Goal: Transaction & Acquisition: Purchase product/service

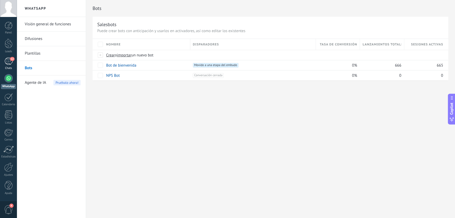
click at [12, 64] on div "12" at bounding box center [8, 61] width 8 height 8
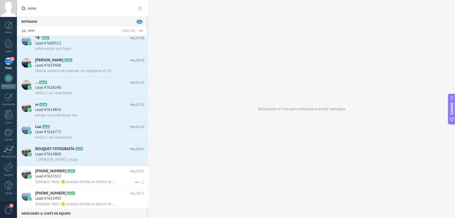
scroll to position [142, 0]
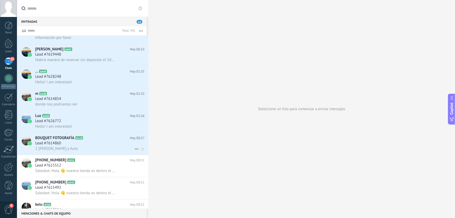
click at [96, 146] on div "Lead #7614860" at bounding box center [89, 142] width 109 height 5
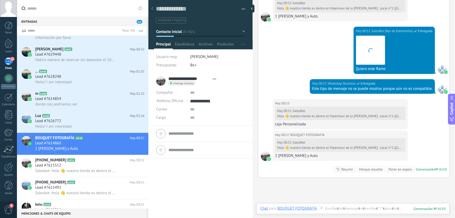
scroll to position [608, 0]
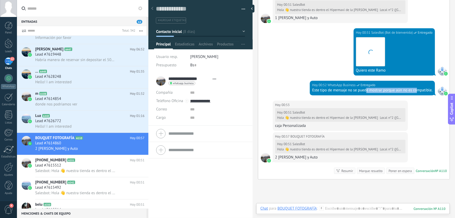
drag, startPoint x: 364, startPoint y: 93, endPoint x: 416, endPoint y: 93, distance: 51.9
click at [416, 93] on div "Hoy 00:52 WhatsApp Business Entregado Este tipo de mensaje no se puede mostrar …" at bounding box center [372, 88] width 125 height 15
click at [339, 90] on div "Este tipo de mensaje no se puede mostrar porque aún no es compatible." at bounding box center [372, 90] width 120 height 5
click at [340, 90] on div "Este tipo de mensaje no se puede mostrar porque aún no es compatible." at bounding box center [372, 90] width 120 height 5
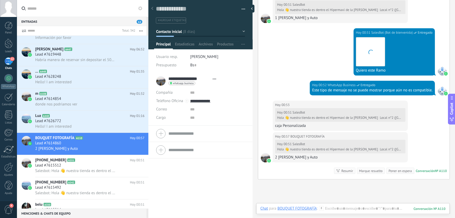
click at [342, 90] on div "Este tipo de mensaje no se puede mostrar porque aún no es compatible." at bounding box center [372, 90] width 120 height 5
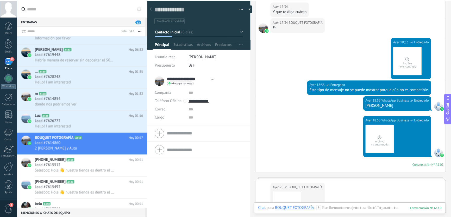
scroll to position [261, 0]
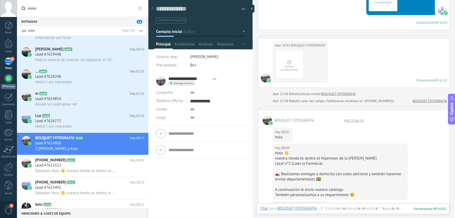
click at [7, 77] on div at bounding box center [8, 78] width 8 height 8
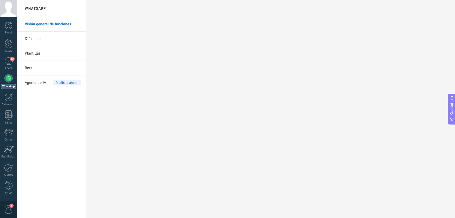
click at [28, 67] on link "Bots" at bounding box center [53, 68] width 56 height 15
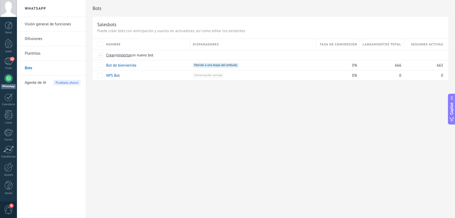
click at [39, 83] on span "Agente de IA" at bounding box center [35, 82] width 21 height 15
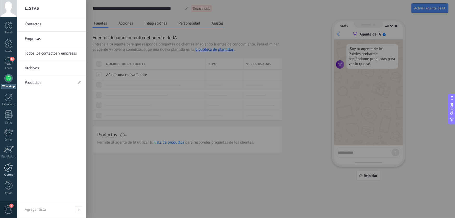
click at [7, 169] on div at bounding box center [8, 166] width 9 height 9
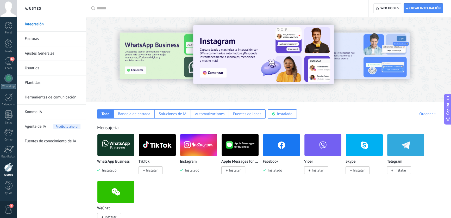
click at [35, 112] on link "Kommo IA" at bounding box center [53, 112] width 56 height 15
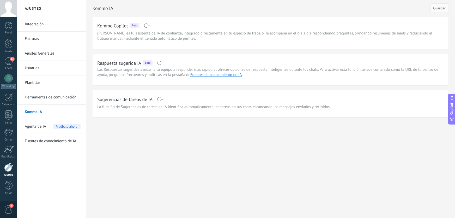
click at [148, 25] on span at bounding box center [147, 25] width 7 height 4
click at [157, 62] on span at bounding box center [160, 63] width 7 height 4
click at [159, 101] on span at bounding box center [160, 99] width 7 height 4
click at [443, 10] on button "Guardar" at bounding box center [439, 7] width 18 height 9
click at [39, 96] on link "Herramientas de comunicación" at bounding box center [53, 97] width 56 height 15
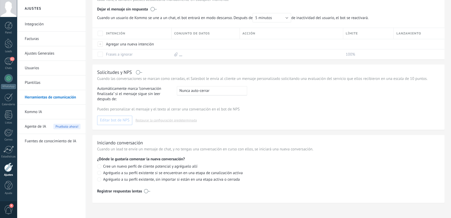
scroll to position [171, 0]
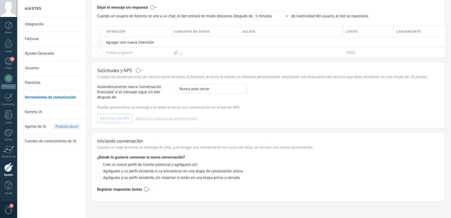
click at [38, 65] on link "Usuarios" at bounding box center [53, 68] width 56 height 15
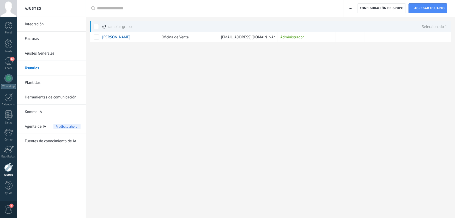
click at [47, 52] on link "Ajustes Generales" at bounding box center [53, 53] width 56 height 15
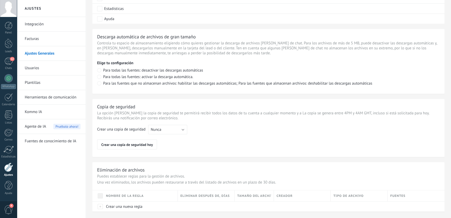
scroll to position [360, 0]
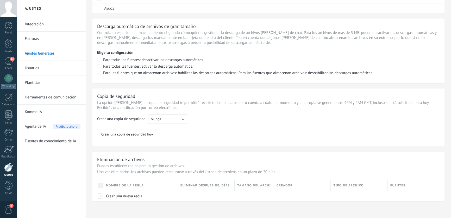
click at [31, 38] on link "Facturas" at bounding box center [53, 39] width 56 height 15
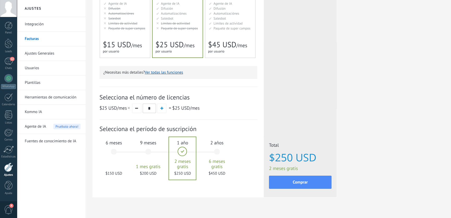
scroll to position [117, 0]
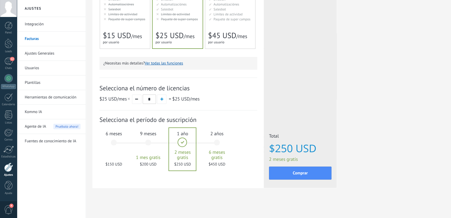
click at [110, 134] on span "6 meses" at bounding box center [114, 133] width 28 height 6
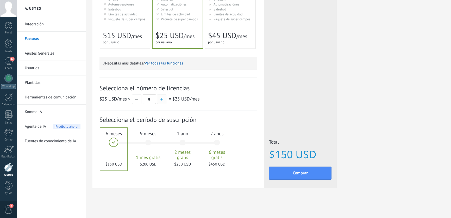
click at [161, 97] on button "button" at bounding box center [161, 98] width 9 height 9
click at [138, 102] on button "button" at bounding box center [136, 98] width 9 height 9
type input "*"
click at [138, 102] on button "button" at bounding box center [136, 98] width 9 height 9
click at [294, 173] on span "Comprar" at bounding box center [300, 173] width 15 height 4
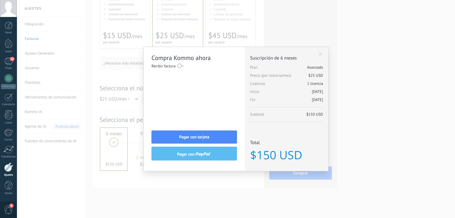
click at [182, 65] on label at bounding box center [180, 66] width 6 height 8
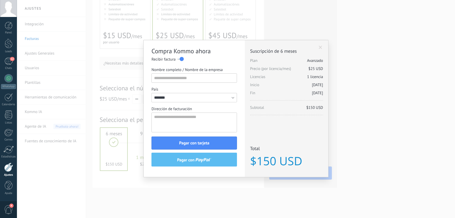
click at [320, 48] on span at bounding box center [320, 48] width 3 height 4
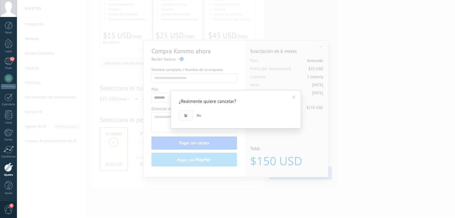
click at [190, 116] on button "Si" at bounding box center [186, 115] width 14 height 10
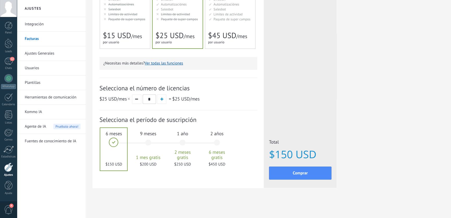
click at [148, 139] on div "9 meses 1 mes gratis $200 USD" at bounding box center [148, 144] width 28 height 37
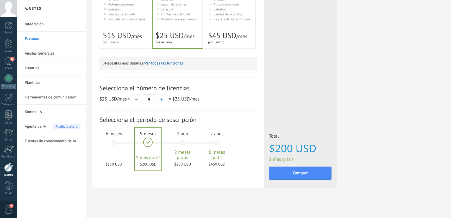
click at [117, 146] on div "6 meses $150 USD" at bounding box center [114, 144] width 28 height 37
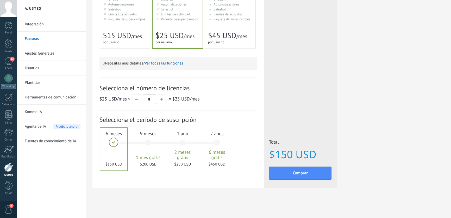
click at [149, 142] on div "9 meses 1 mes gratis $200 USD" at bounding box center [148, 144] width 28 height 37
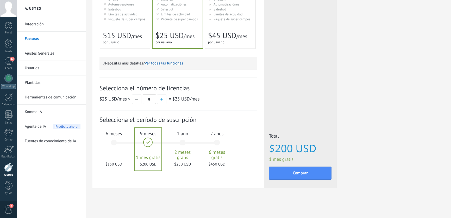
click at [113, 144] on div "6 meses $150 USD" at bounding box center [114, 144] width 28 height 37
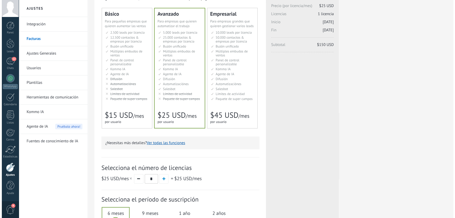
scroll to position [47, 0]
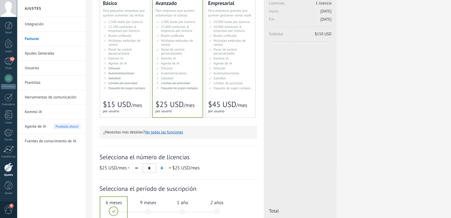
click at [155, 132] on button "Ver todas las funciones" at bounding box center [164, 132] width 38 height 5
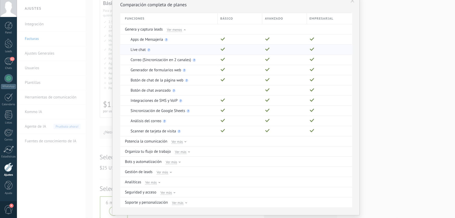
scroll to position [37, 0]
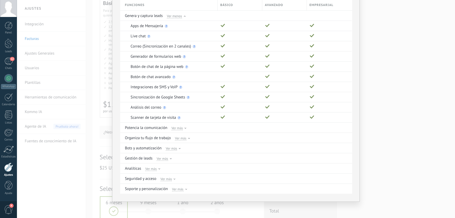
click at [388, 119] on div "Comparación completa de planes Funciones Básico Avanzado Empresarial Genera y c…" at bounding box center [236, 109] width 438 height 218
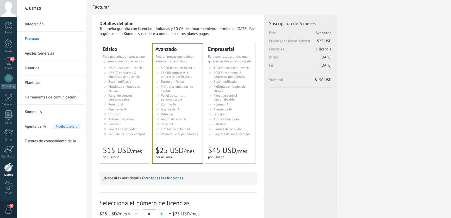
scroll to position [0, 0]
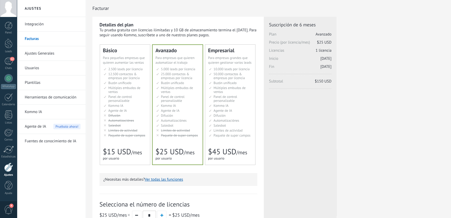
click at [39, 20] on link "Integración" at bounding box center [53, 24] width 56 height 15
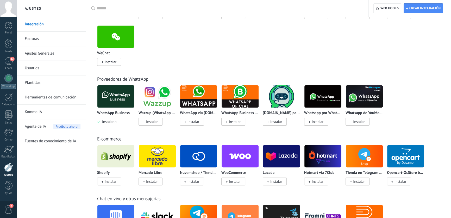
scroll to position [166, 0]
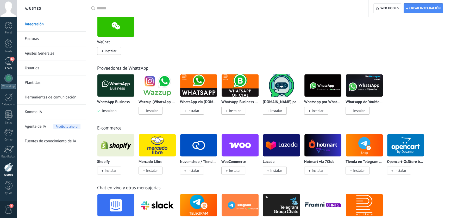
click at [10, 58] on span "12" at bounding box center [12, 59] width 4 height 4
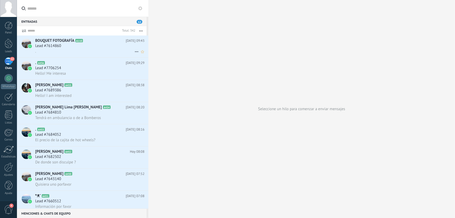
click at [104, 44] on div "Lead #7614860" at bounding box center [89, 45] width 109 height 5
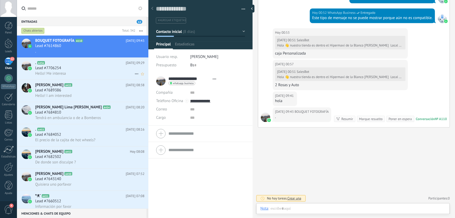
scroll to position [8, 0]
click at [83, 70] on div "Lead #7706254" at bounding box center [89, 67] width 109 height 5
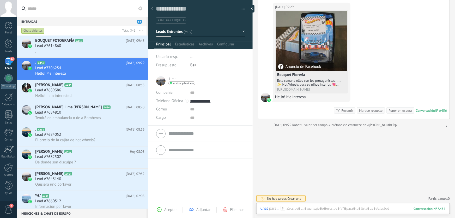
scroll to position [40, 0]
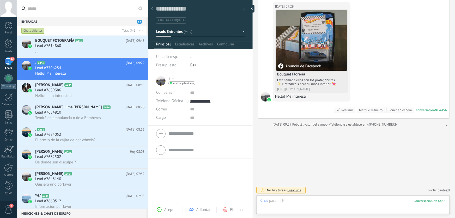
click at [295, 202] on div at bounding box center [352, 206] width 185 height 16
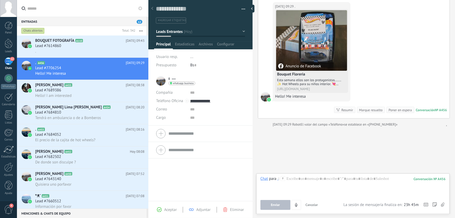
click at [310, 132] on div "Buscar Carga más [DATE] [DATE] Creación: 2 eventos Expandir [DATE] 09:29 . Anun…" at bounding box center [354, 89] width 202 height 258
click at [100, 118] on span "Tendrá en ambulancia o de a Bomberos" at bounding box center [68, 117] width 66 height 5
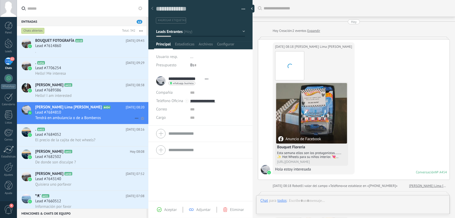
scroll to position [186, 0]
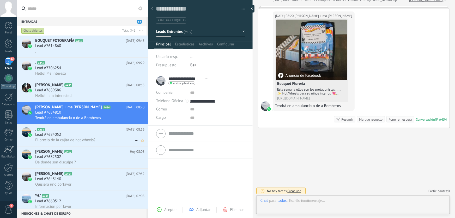
click at [105, 129] on h2 ". A453" at bounding box center [80, 129] width 90 height 5
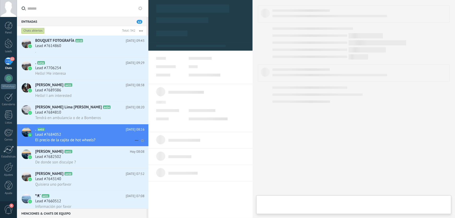
type textarea "**********"
